Goal: Task Accomplishment & Management: Complete application form

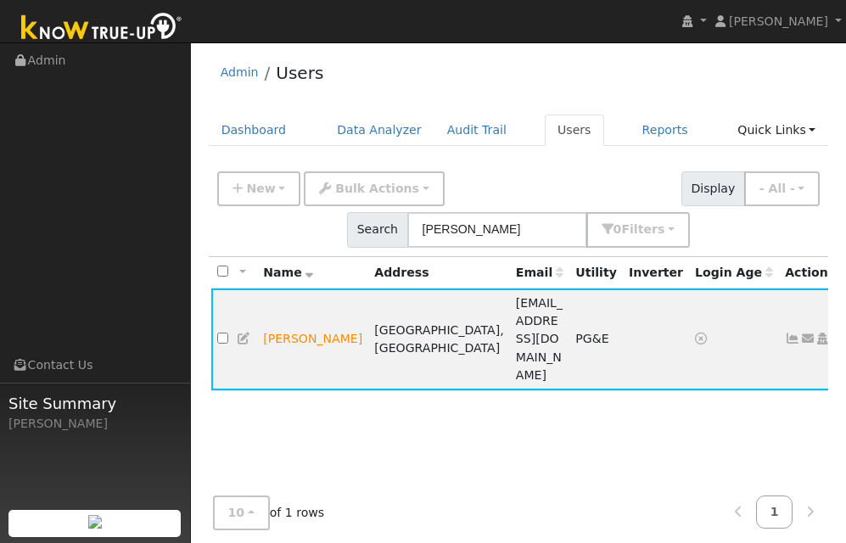
drag, startPoint x: 0, startPoint y: 0, endPoint x: 579, endPoint y: 56, distance: 581.7
click at [651, 29] on nav "[PERSON_NAME] [PERSON_NAME] Profile My Company Help Center Terms Of Service See…" at bounding box center [423, 21] width 846 height 43
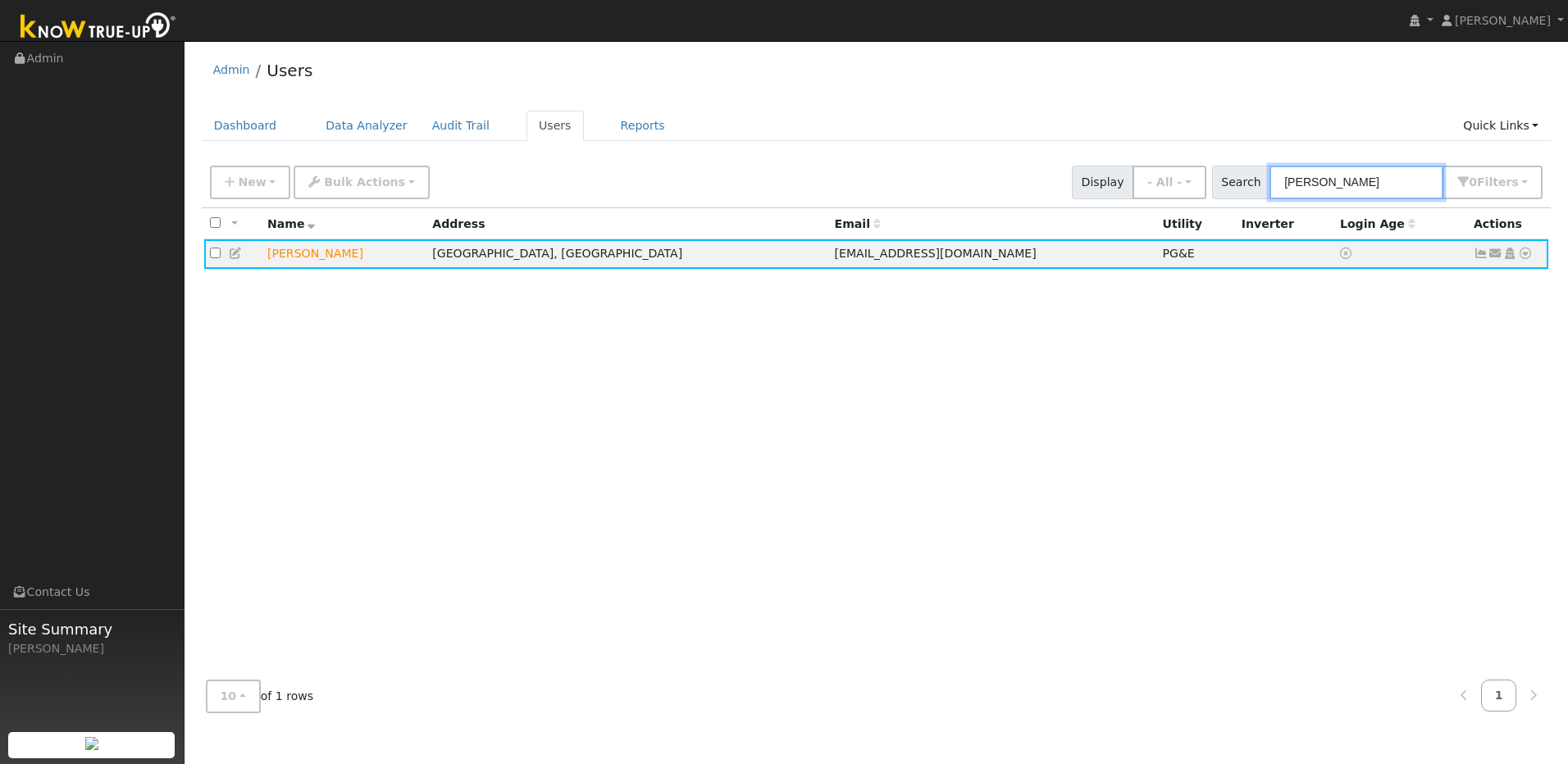
drag, startPoint x: 1370, startPoint y: 187, endPoint x: 1295, endPoint y: 184, distance: 75.1
click at [817, 184] on input "[PERSON_NAME]" at bounding box center [1356, 182] width 174 height 34
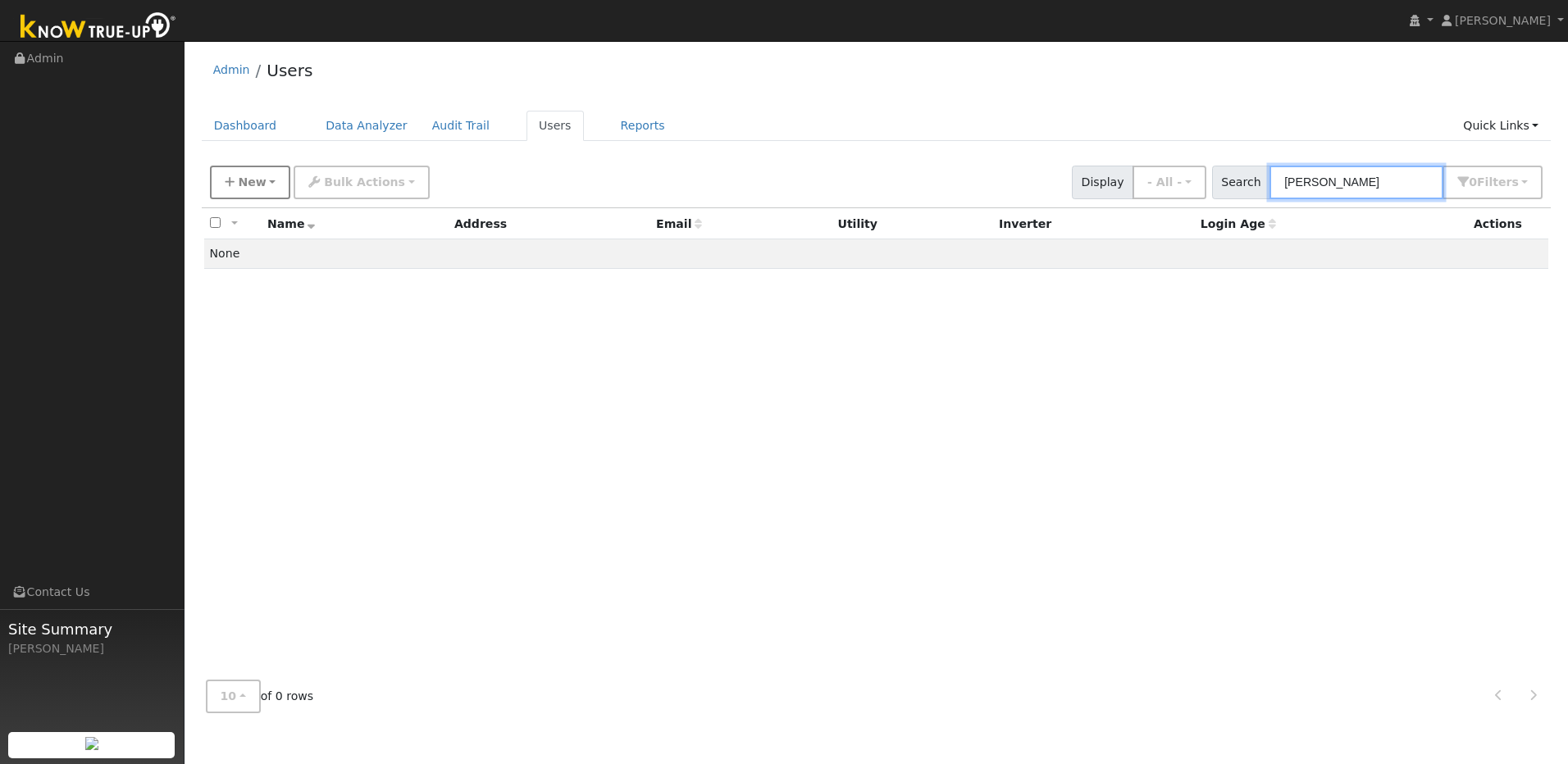
type input "[PERSON_NAME]"
click at [255, 184] on span "New" at bounding box center [251, 183] width 28 height 14
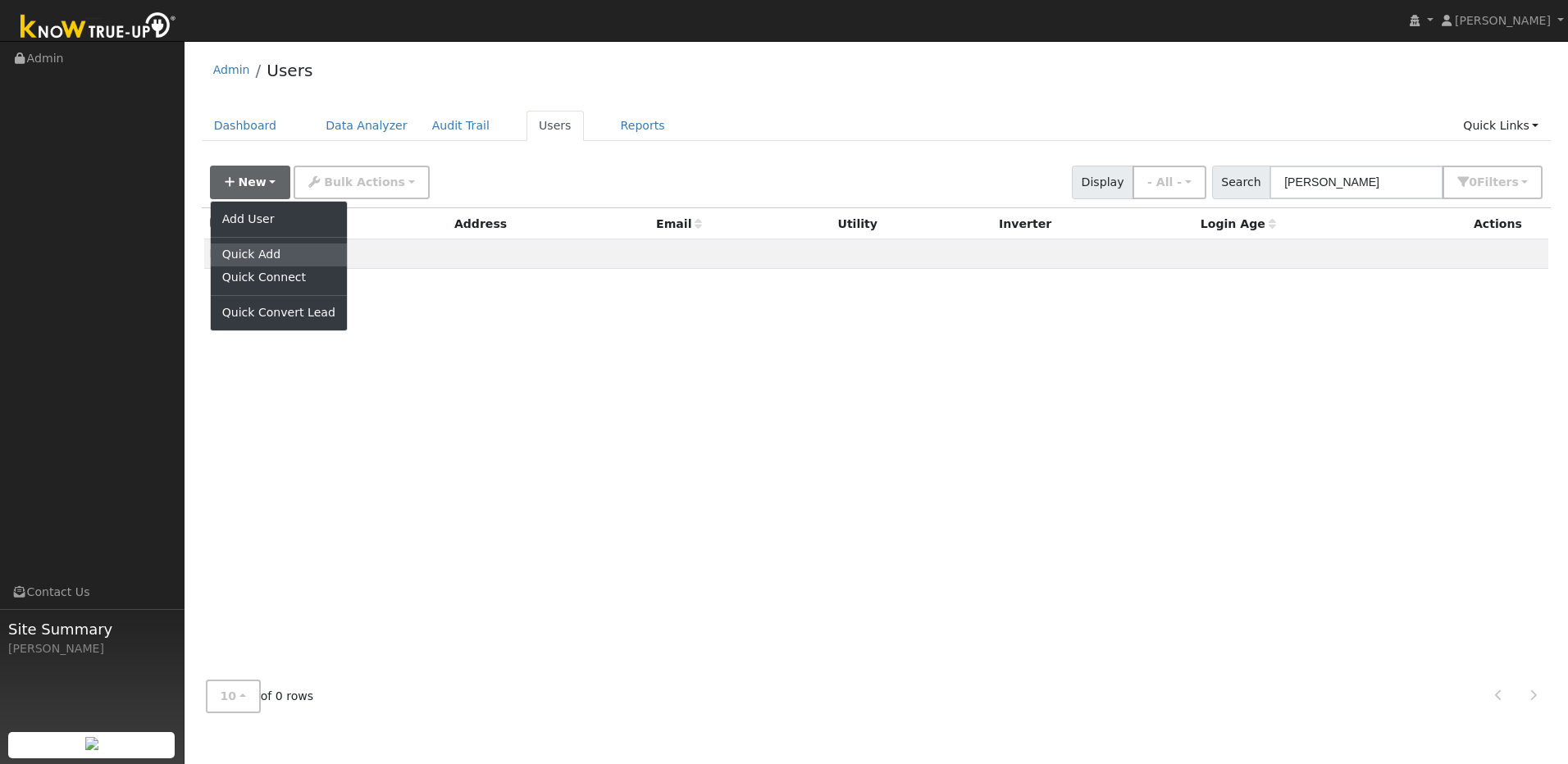
click at [252, 264] on link "Quick Add" at bounding box center [278, 255] width 136 height 23
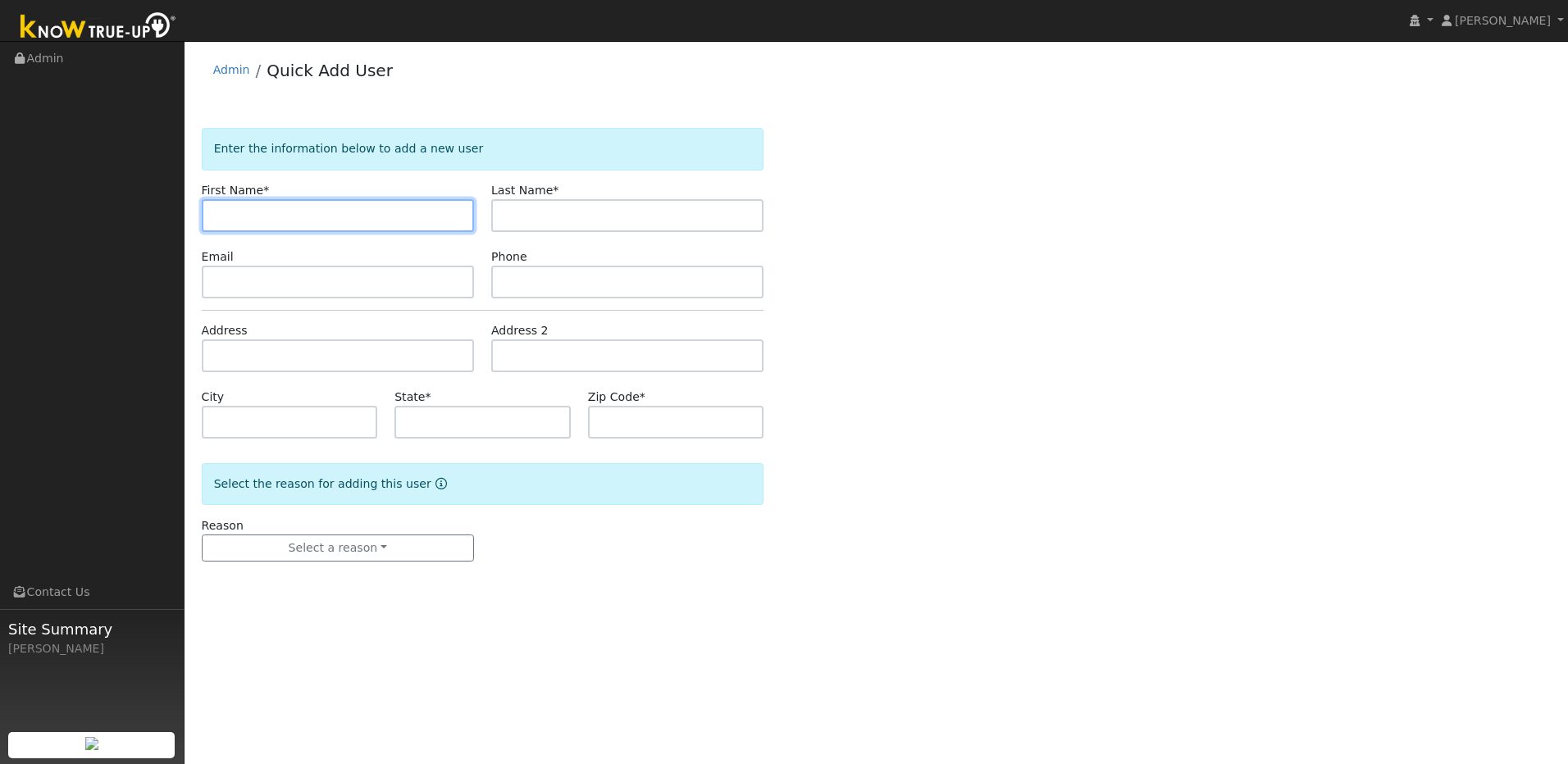
paste input "Nyteria"
type input "Nyteria"
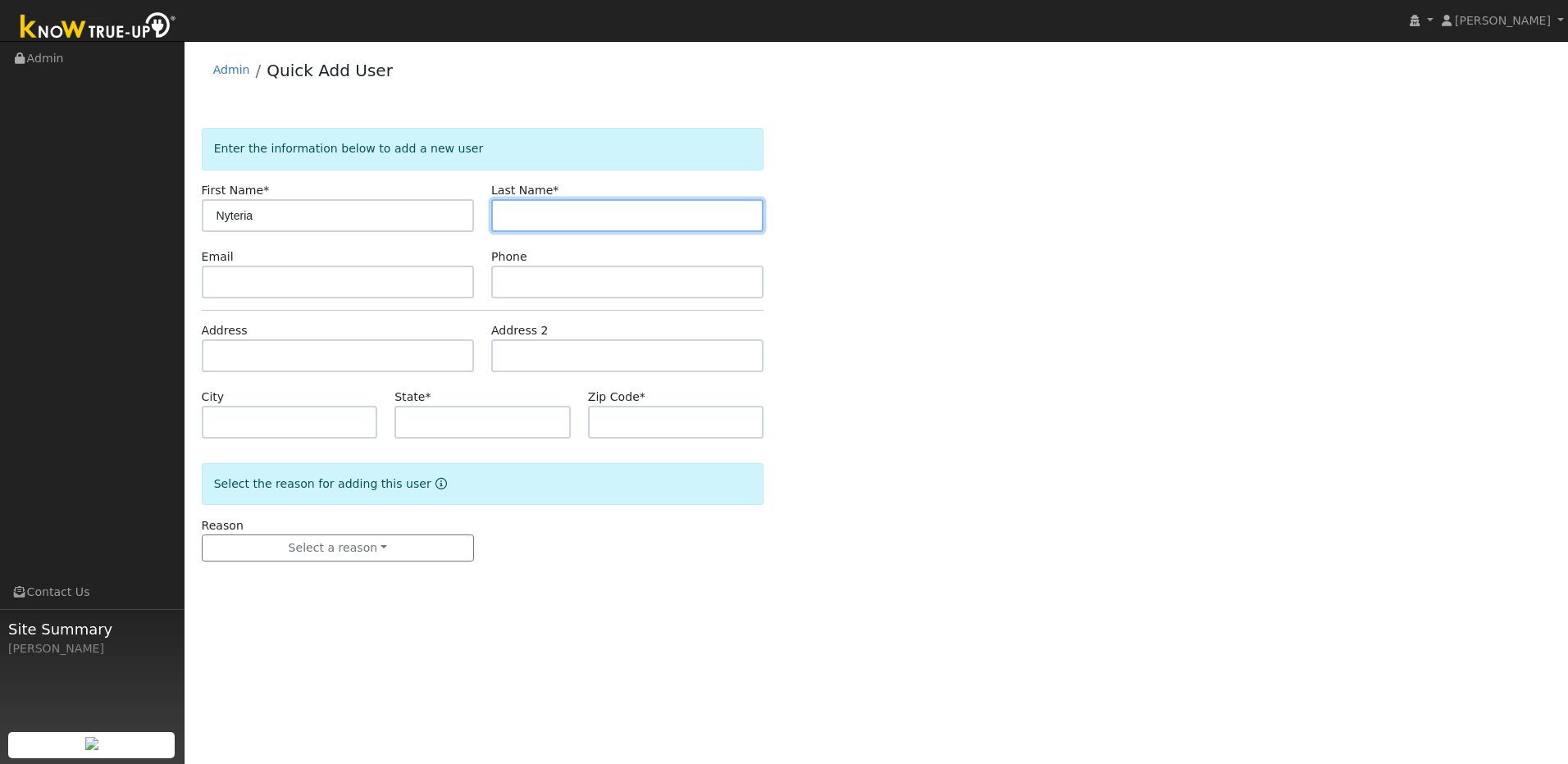
paste input "[PERSON_NAME]"
type input "[PERSON_NAME]"
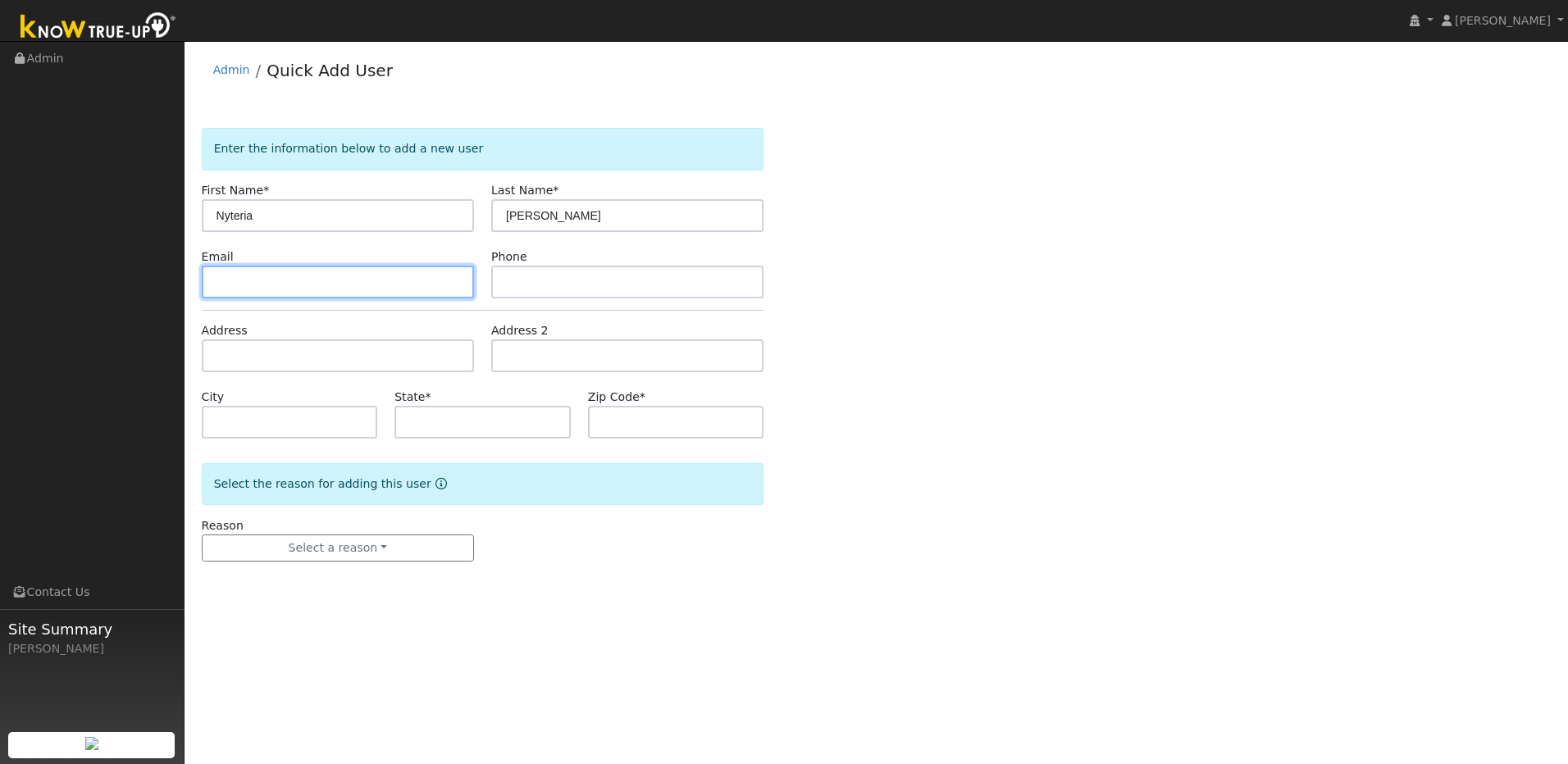
drag, startPoint x: 317, startPoint y: 280, endPoint x: 320, endPoint y: 269, distance: 11.4
click at [317, 280] on input "text" at bounding box center [338, 282] width 272 height 33
paste input "renepantoja38@gmail.com"
type input "renepantoja38@gmail.com"
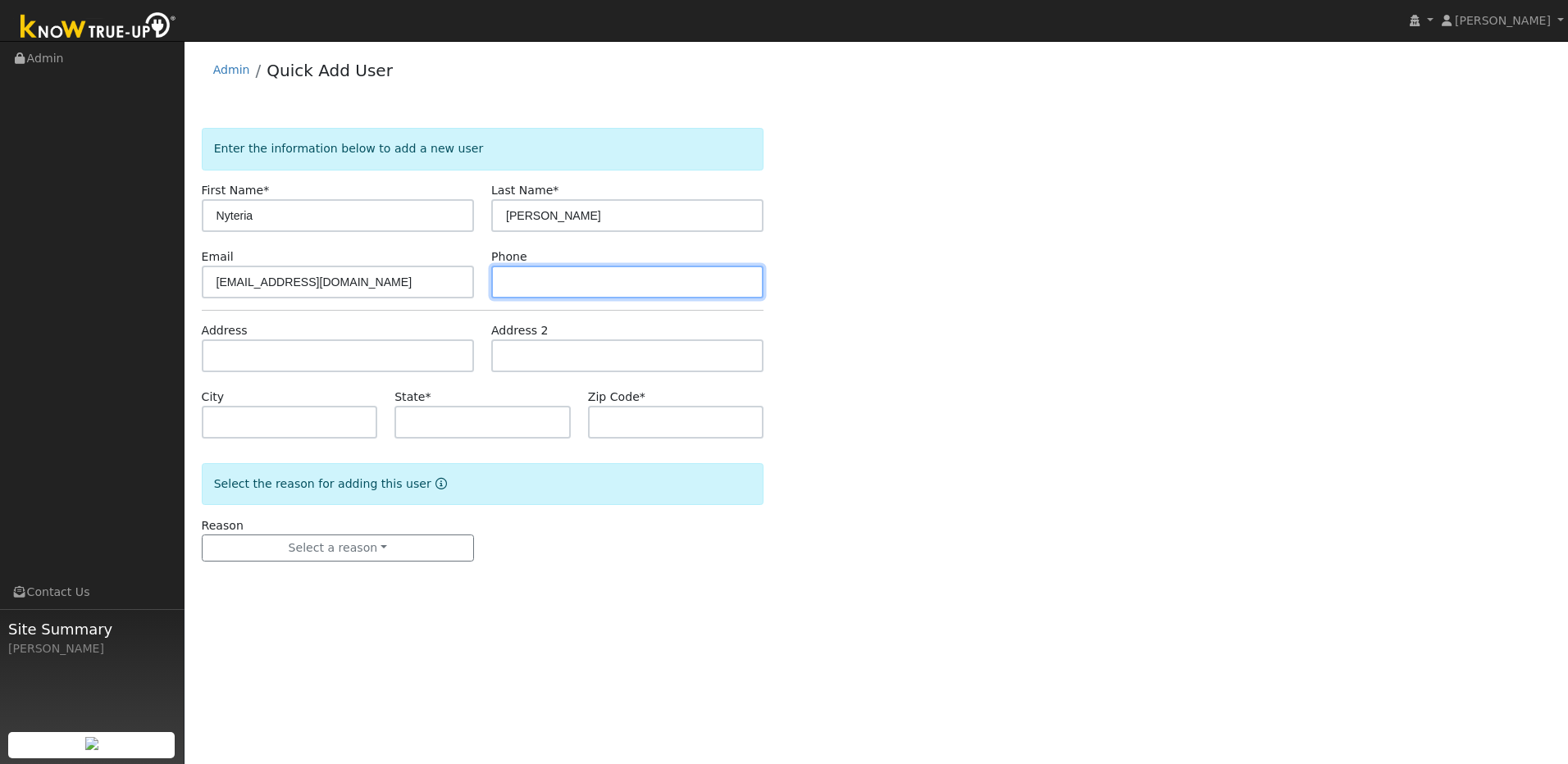
click at [553, 272] on input "text" at bounding box center [628, 282] width 272 height 33
paste input "916-908-8368"
type input "916-908-8368"
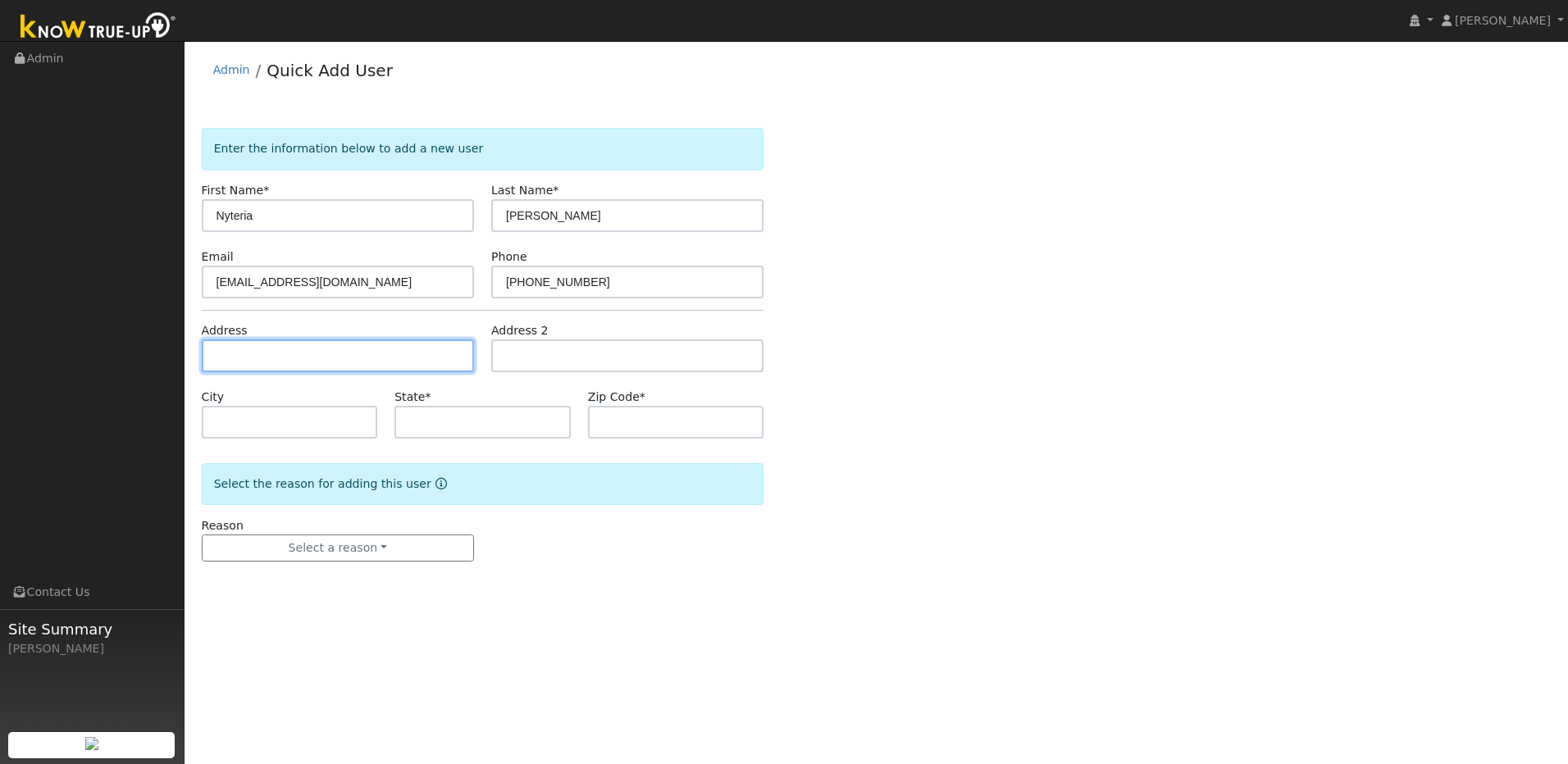
drag, startPoint x: 400, startPoint y: 354, endPoint x: 387, endPoint y: 354, distance: 13.0
click at [399, 354] on input "text" at bounding box center [338, 355] width 272 height 33
paste input "4931 Timepiece Cir"
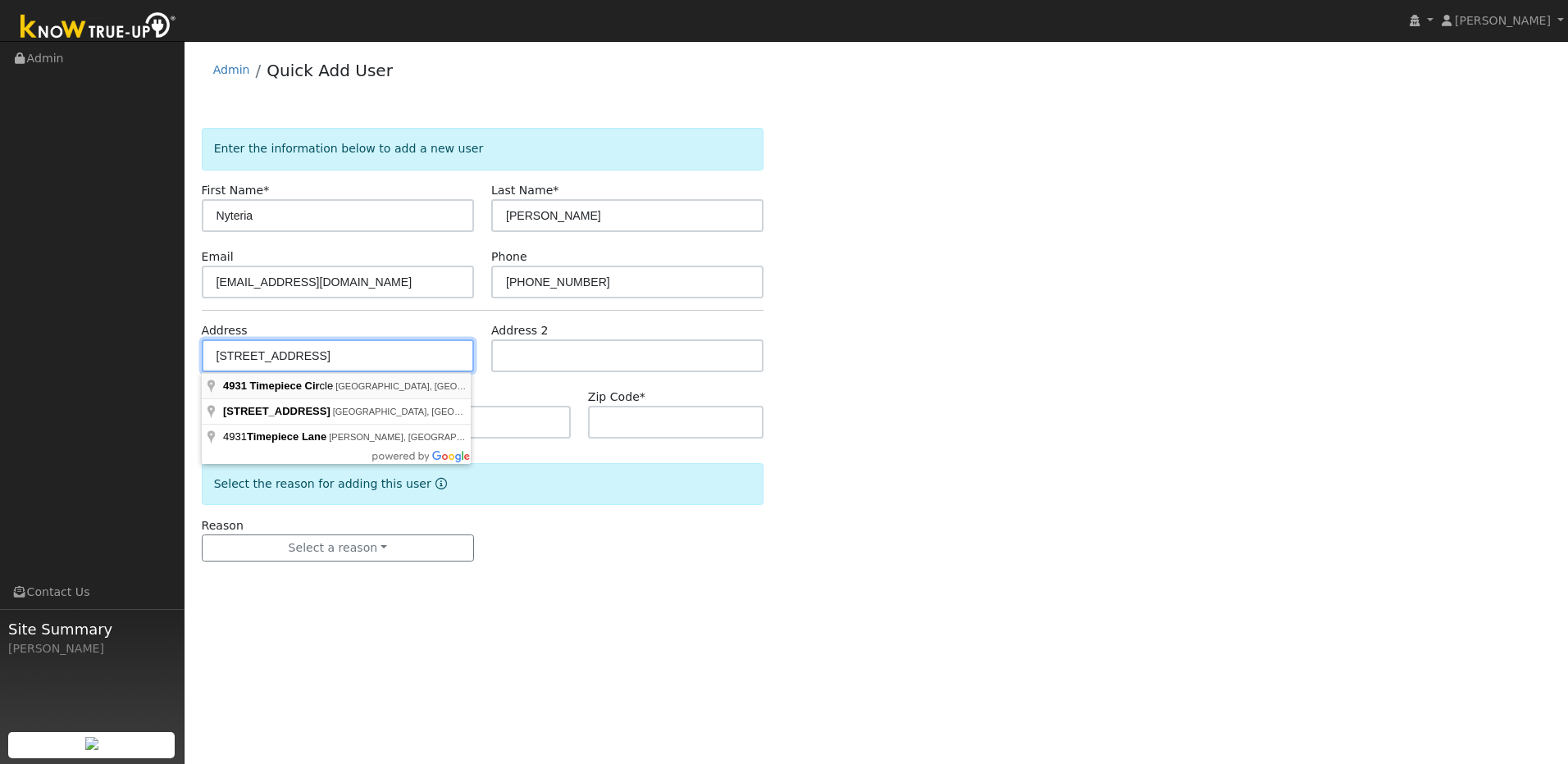
type input "4931 Timepiece Circle"
type input "Stockton"
type input "CA"
type input "95219"
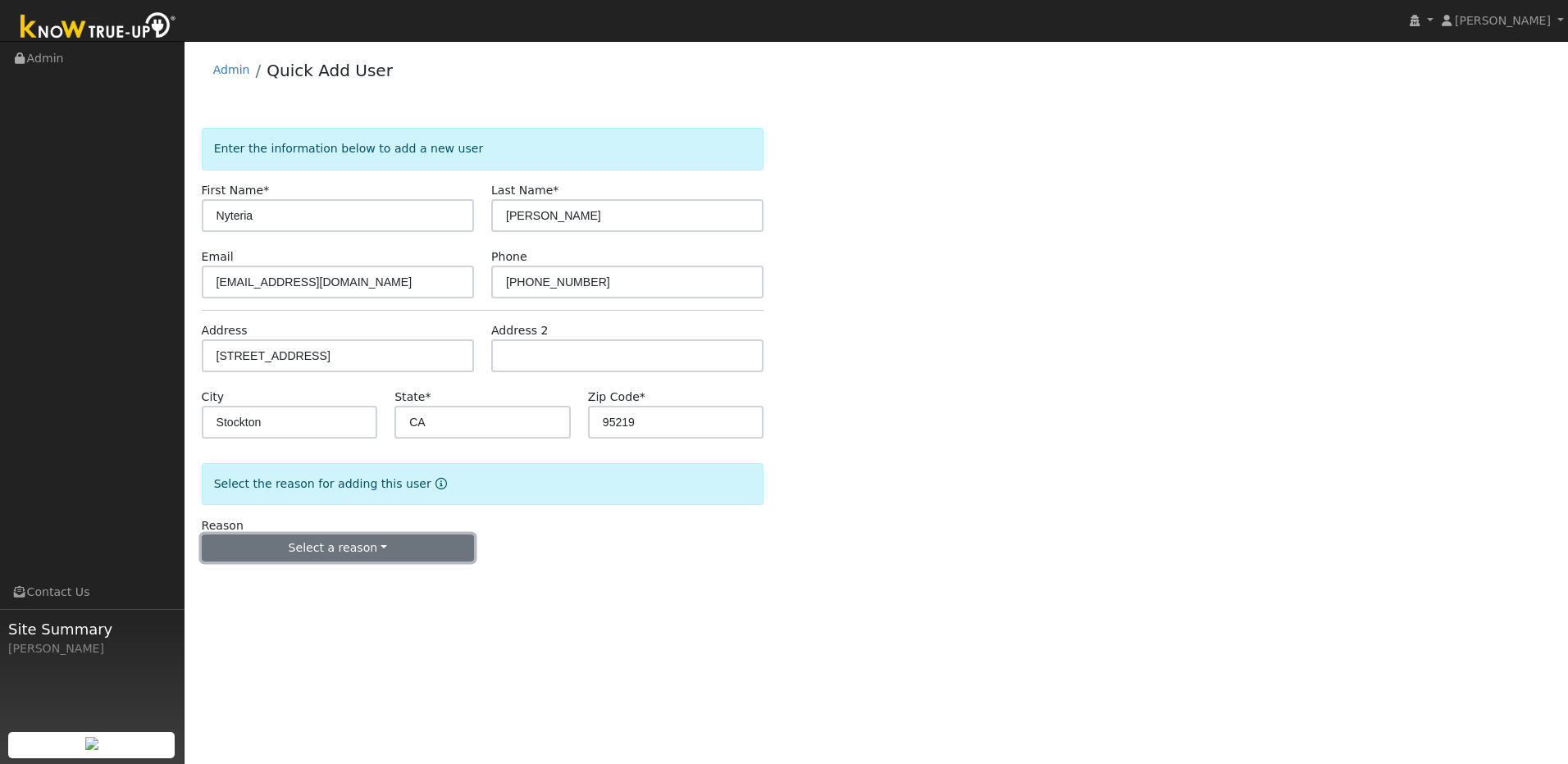
click at [388, 545] on button "Select a reason" at bounding box center [338, 548] width 272 height 28
click at [243, 589] on link "New lead" at bounding box center [294, 582] width 182 height 23
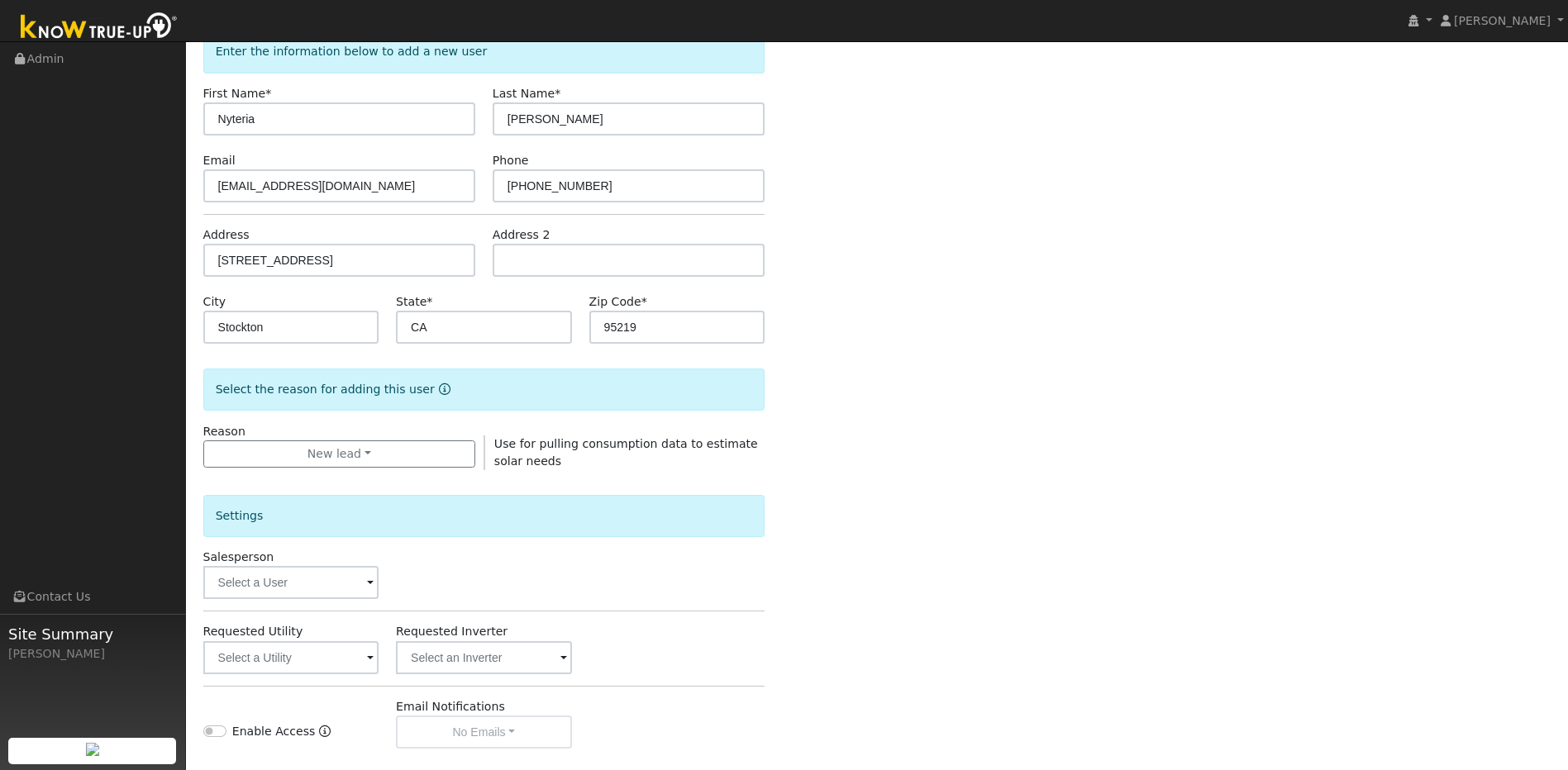
scroll to position [300, 0]
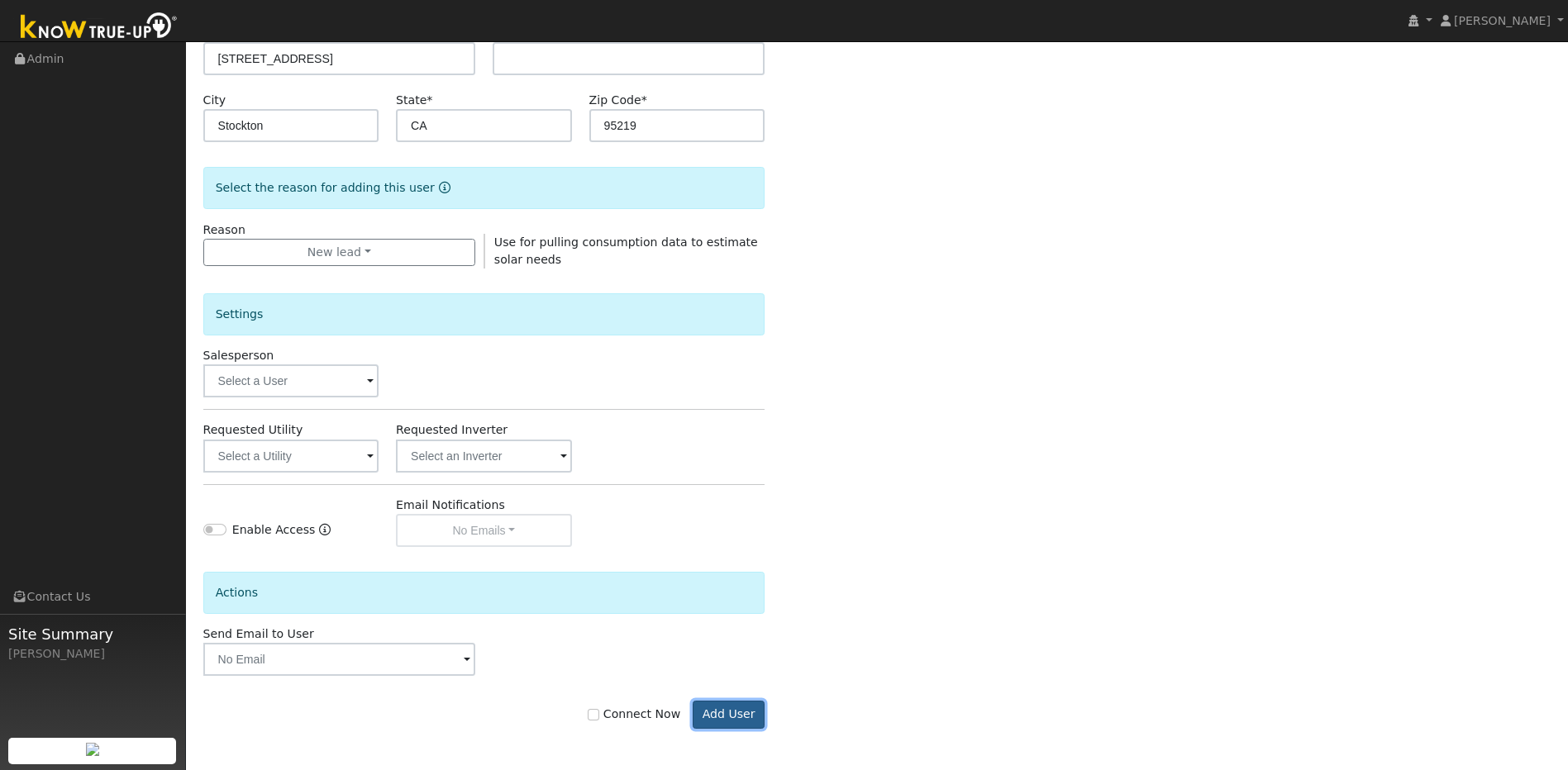
click at [758, 716] on button "Add User" at bounding box center [728, 715] width 72 height 28
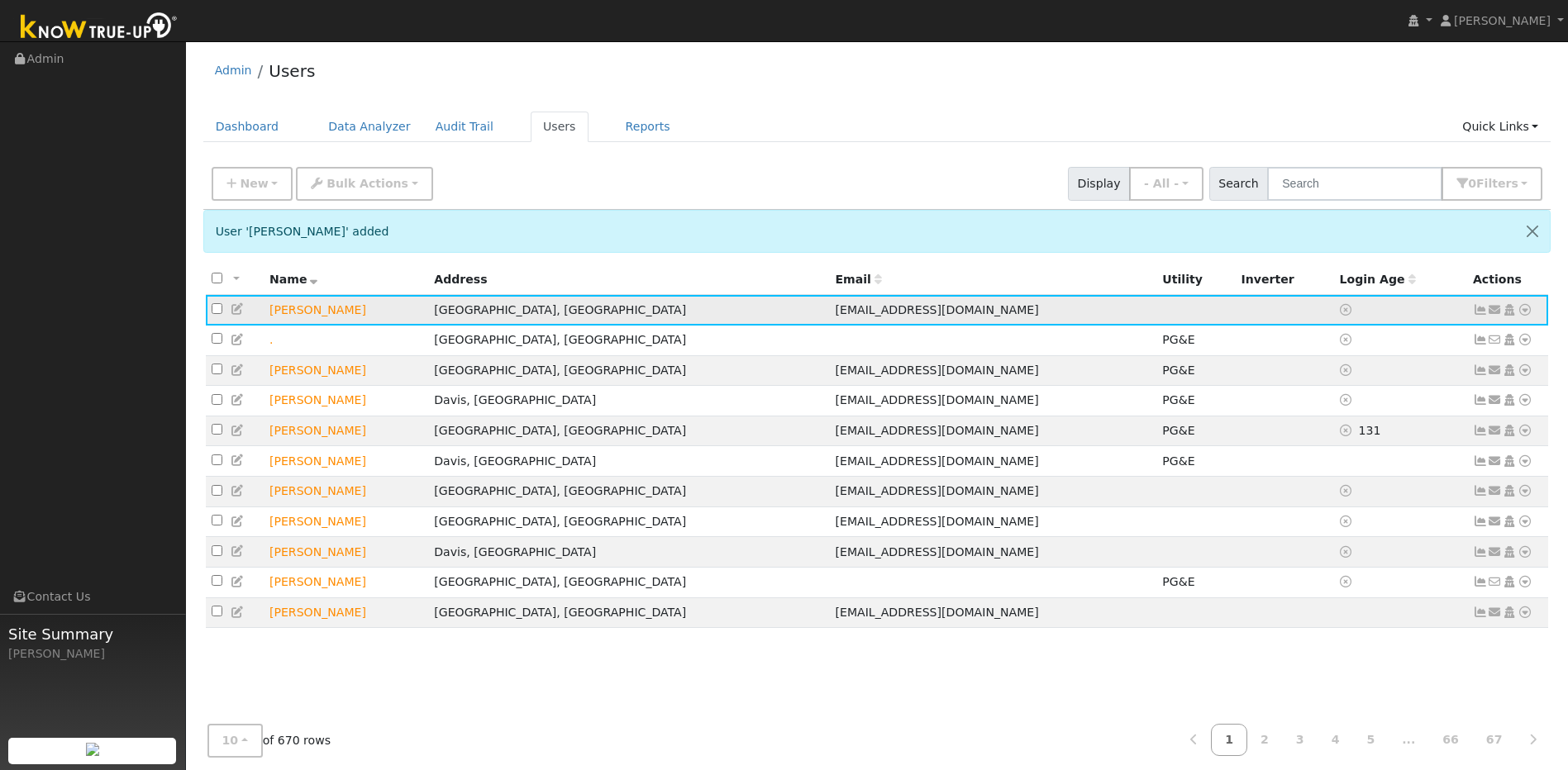
click at [238, 312] on icon at bounding box center [238, 310] width 15 height 12
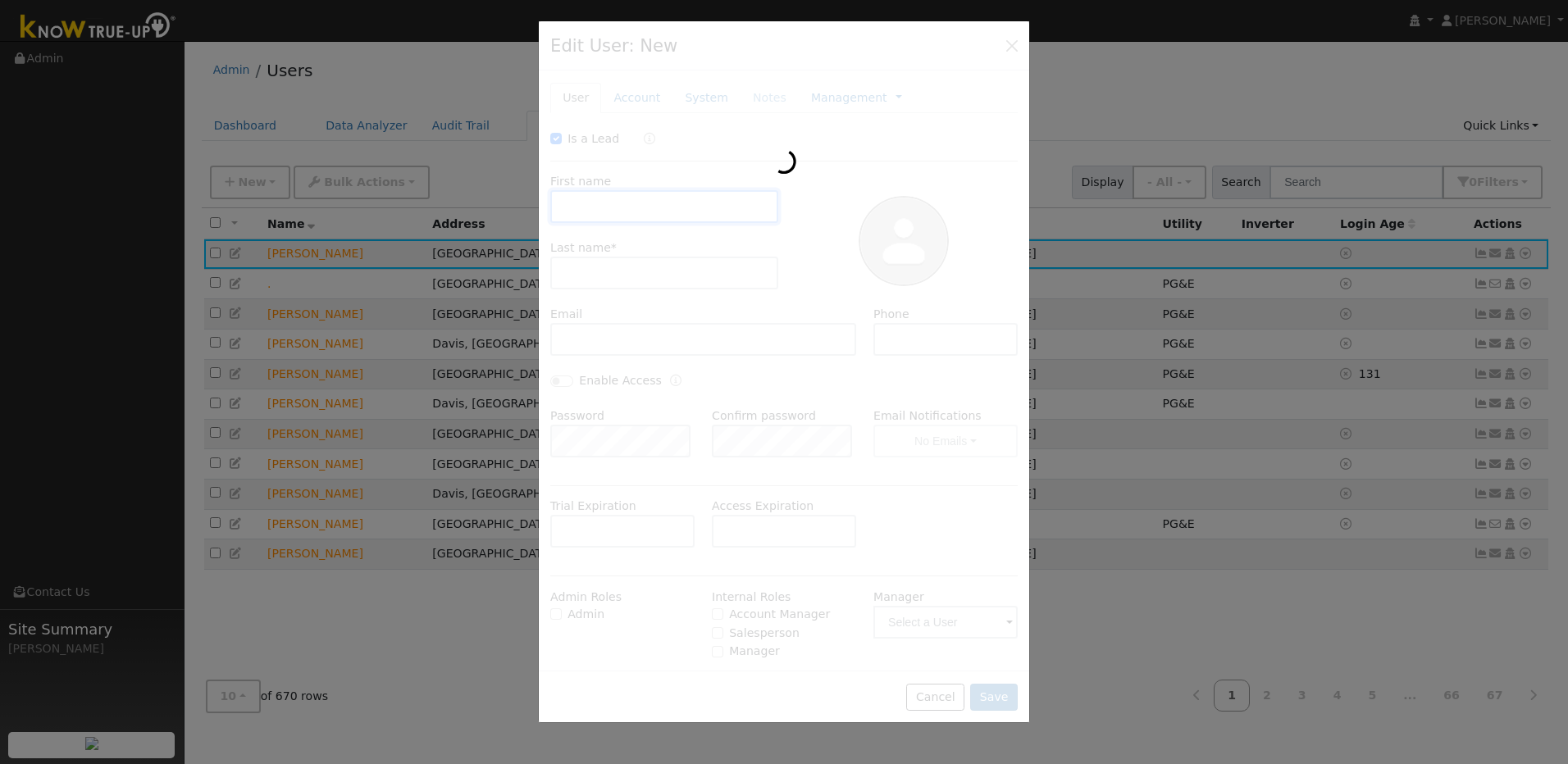
checkbox input "true"
type input "Nyteria"
type input "Pantoja"
type input "renepantoja38@gmail.com"
type input "916-908-8368"
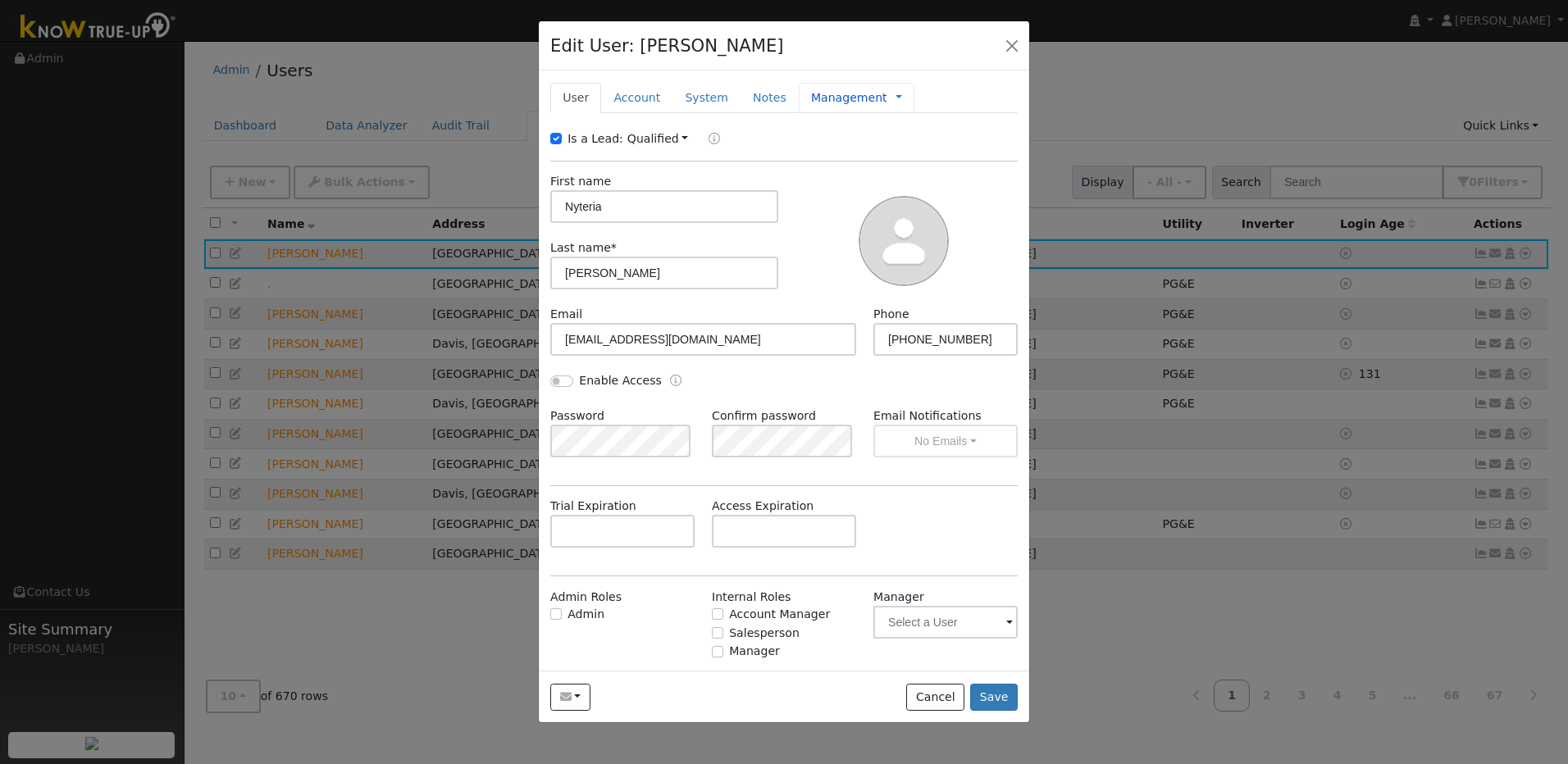
click at [812, 105] on link "Management" at bounding box center [849, 99] width 76 height 17
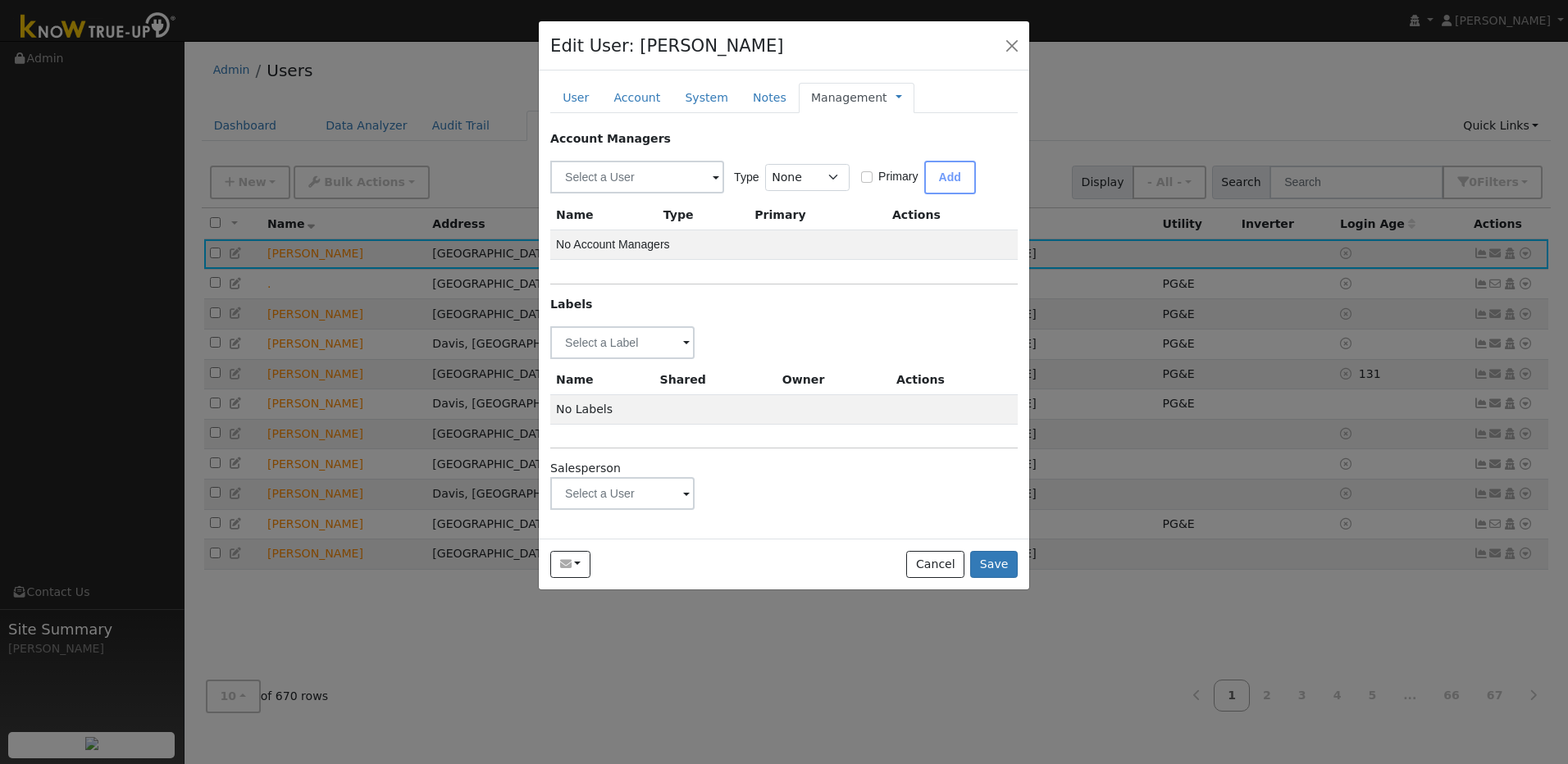
click at [685, 354] on span at bounding box center [686, 344] width 7 height 19
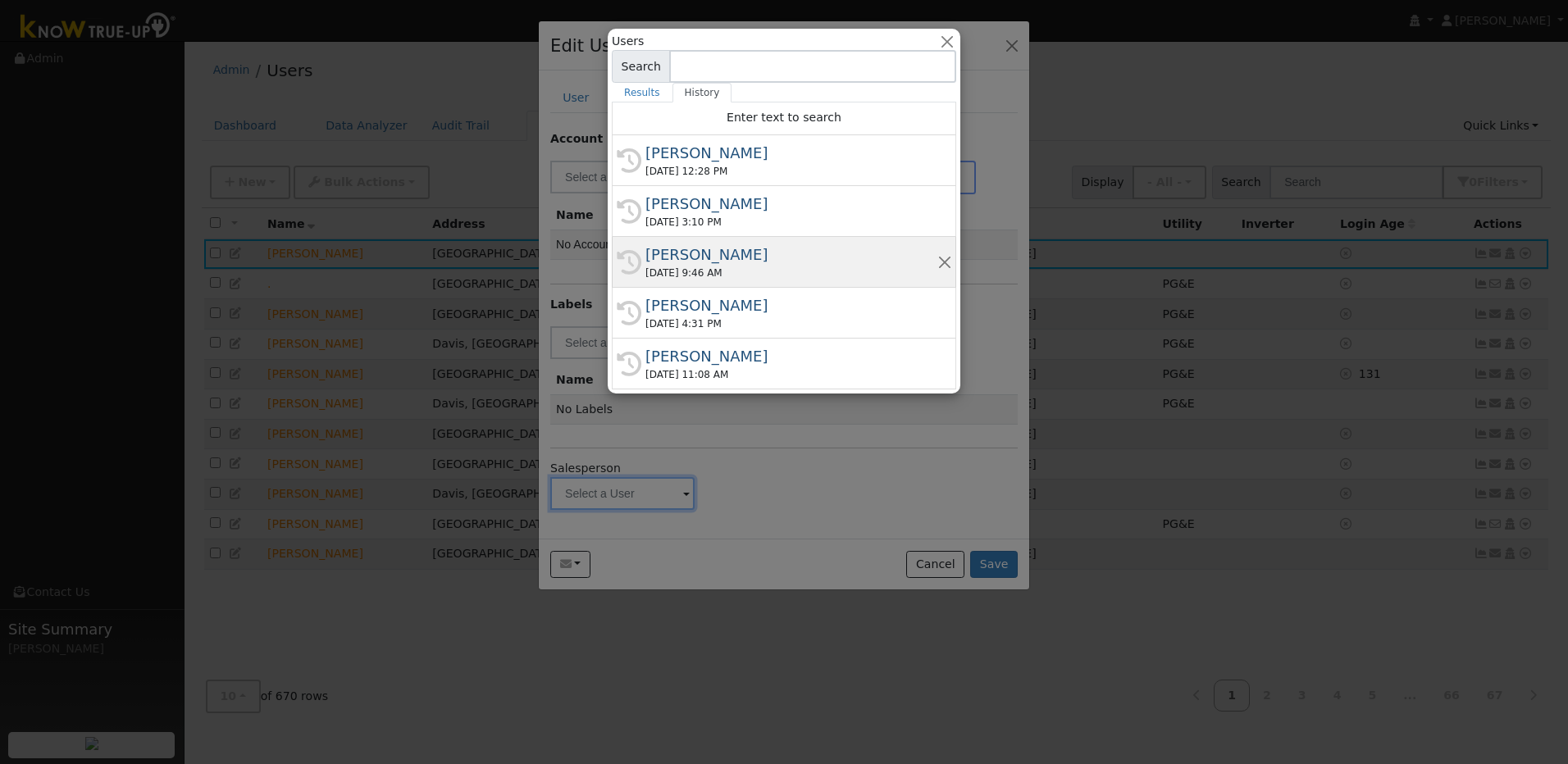
click at [701, 257] on div "Mark Lille" at bounding box center [791, 254] width 292 height 22
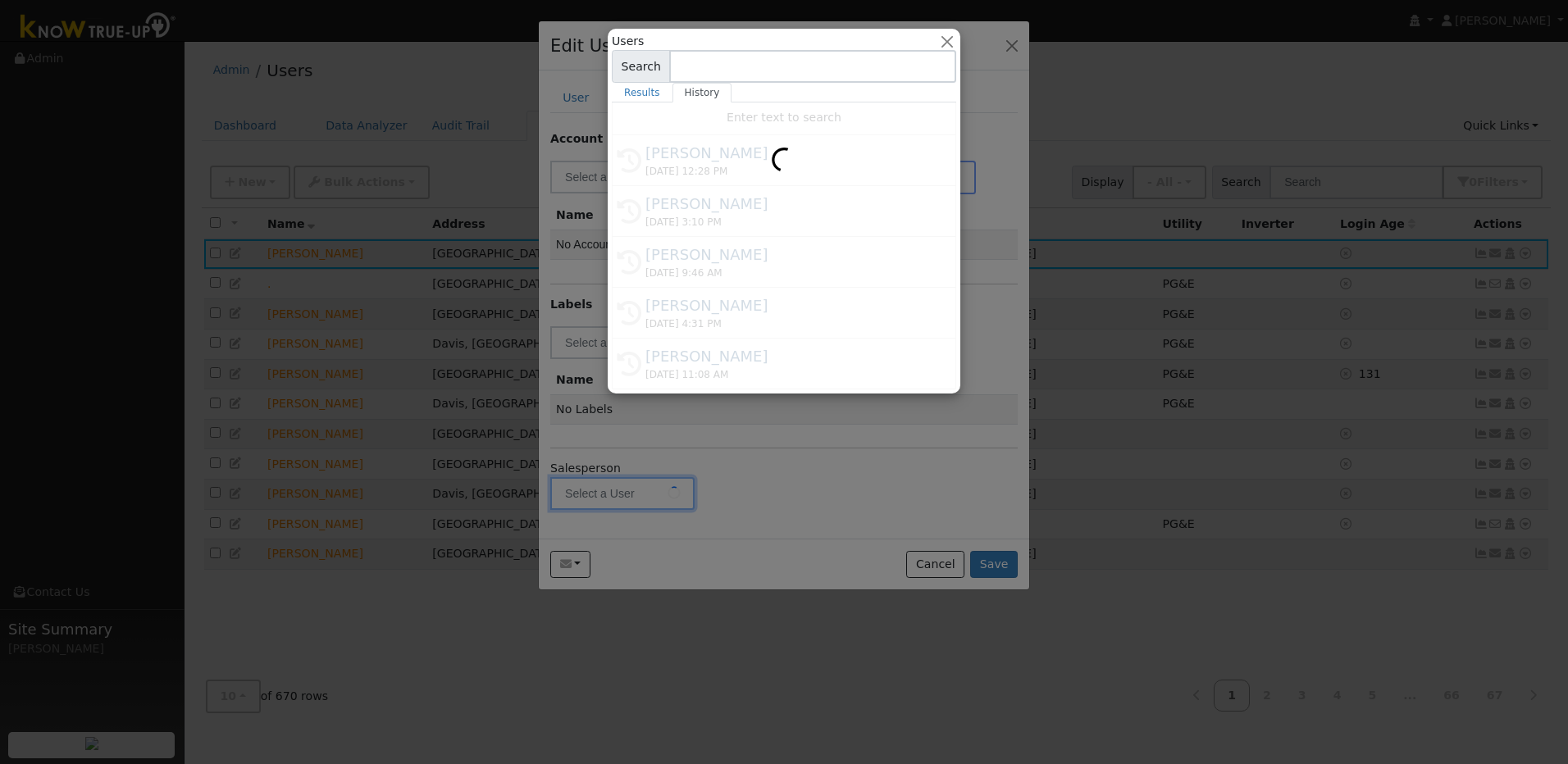
type input "Mark Lille"
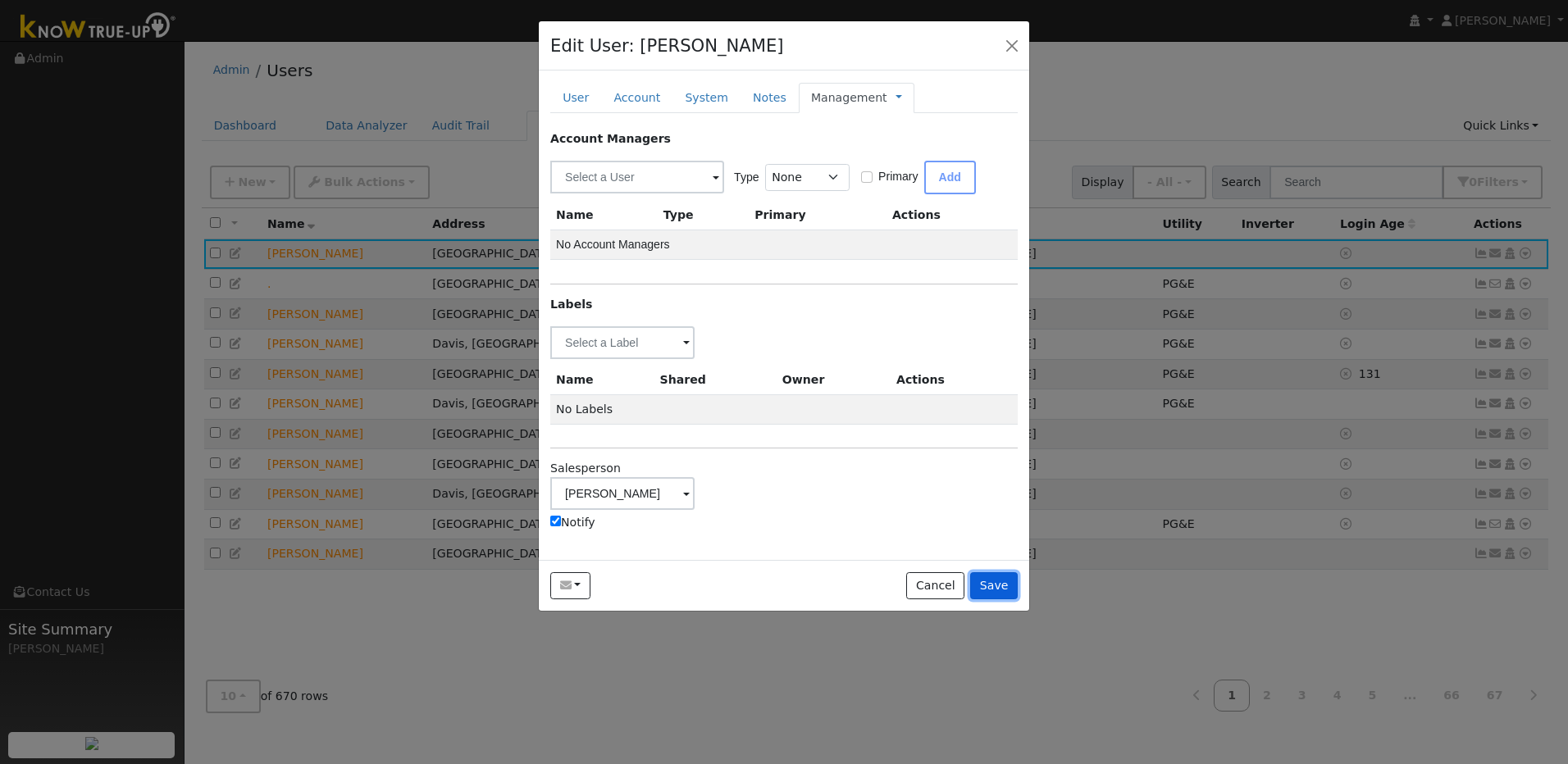
drag, startPoint x: 1002, startPoint y: 583, endPoint x: 1003, endPoint y: 570, distance: 13.0
click at [1001, 583] on button "Save" at bounding box center [993, 586] width 47 height 28
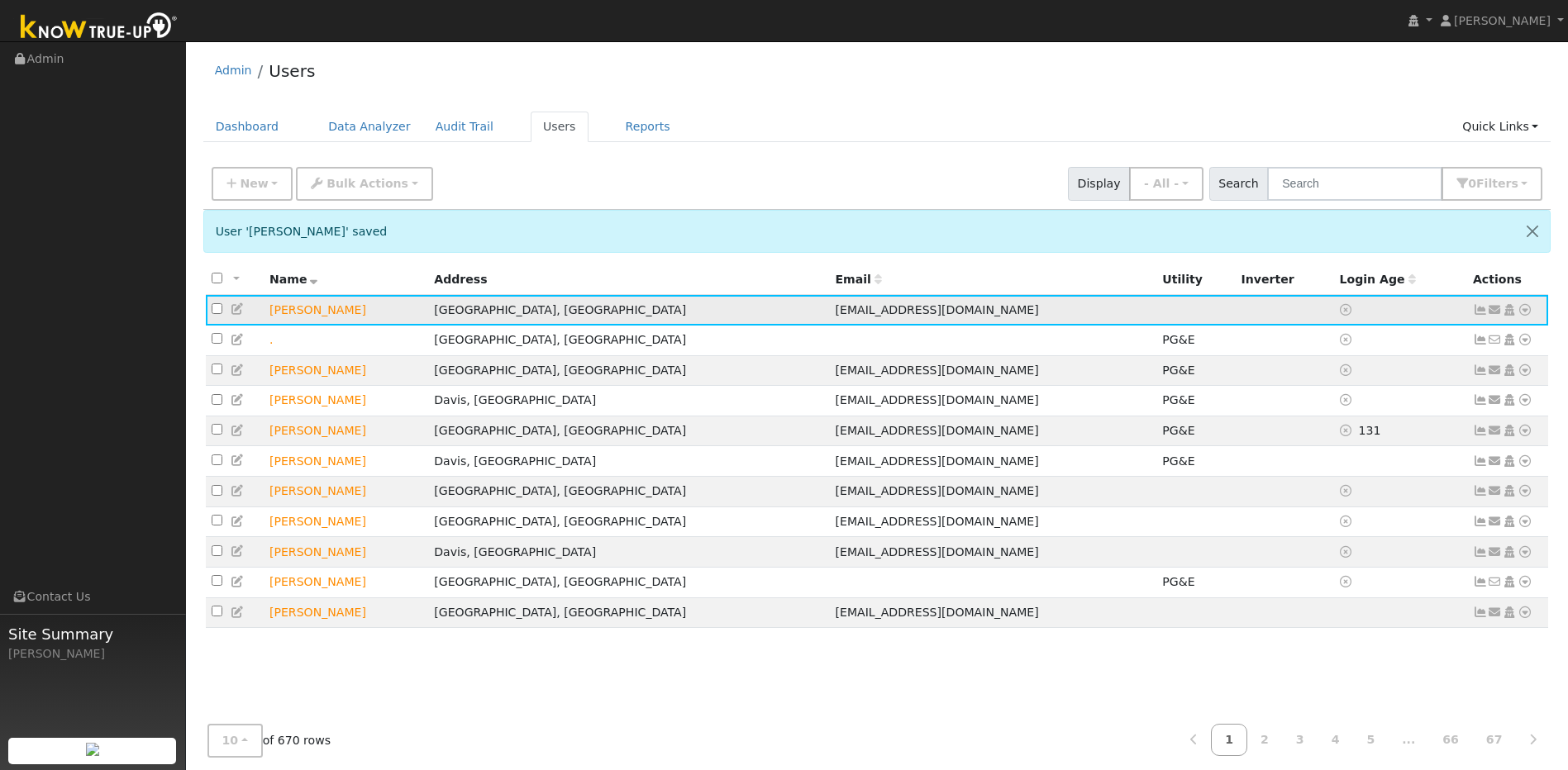
click at [1519, 313] on icon at bounding box center [1525, 310] width 15 height 12
click at [1357, 430] on link "Utility" at bounding box center [1354, 435] width 115 height 23
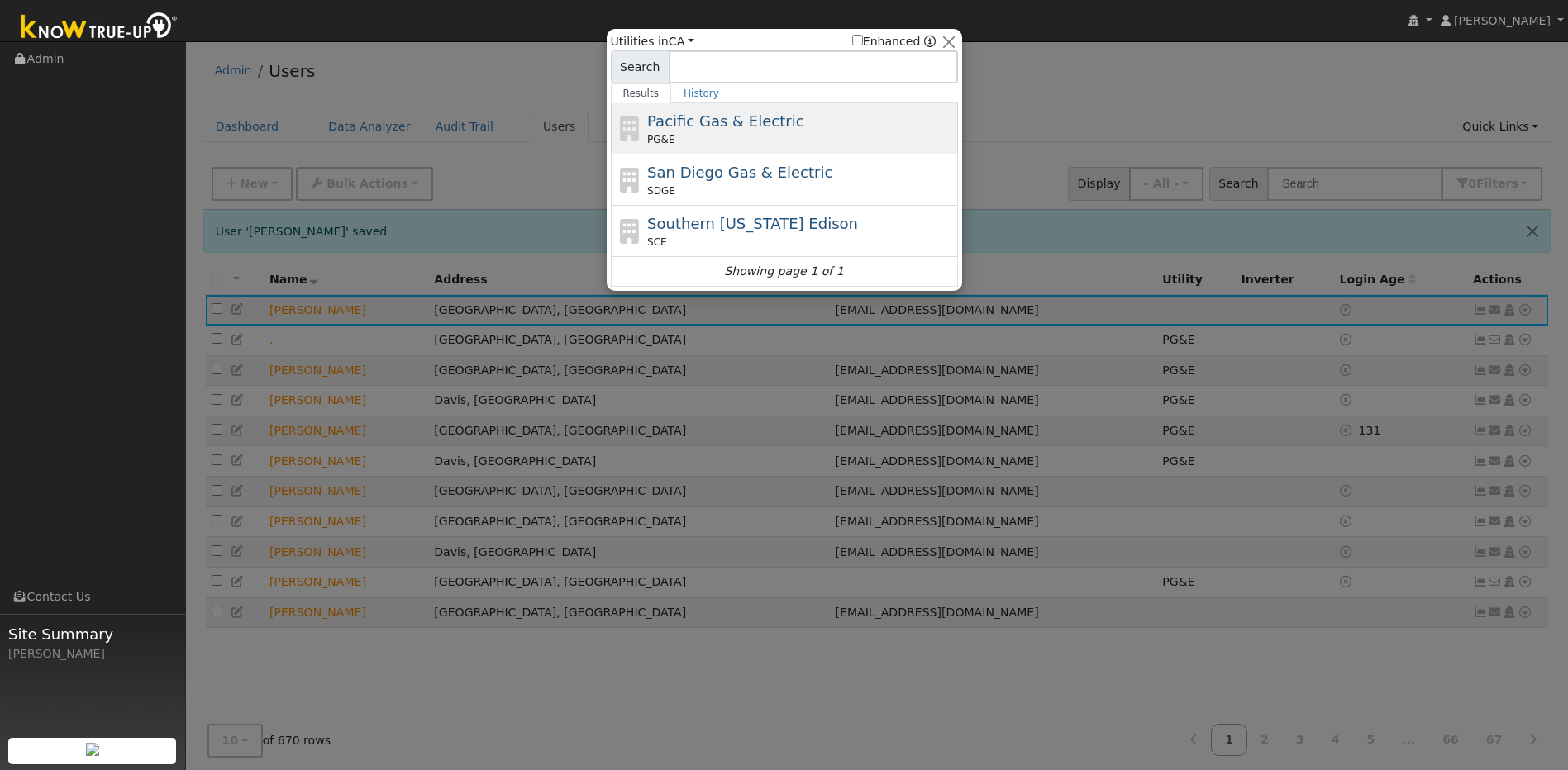
click at [794, 140] on div "PG&E" at bounding box center [801, 139] width 307 height 15
